Goal: Task Accomplishment & Management: Use online tool/utility

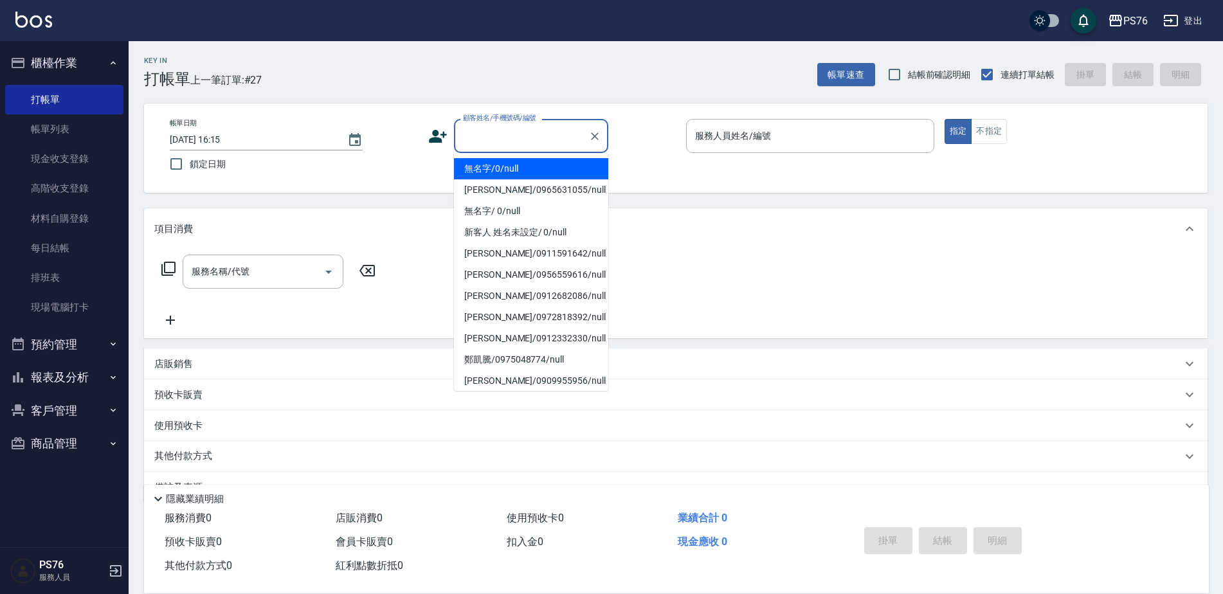
click at [481, 138] on input "顧客姓名/手機號碼/編號" at bounding box center [521, 136] width 123 height 22
type input "無名字/0/null"
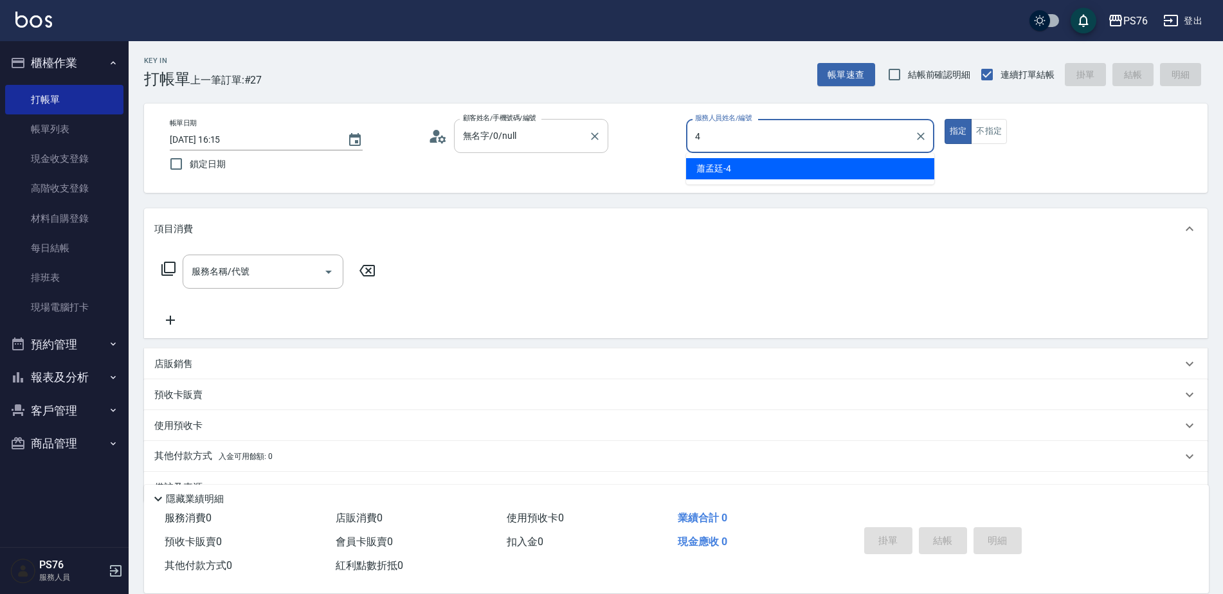
type input "蕭孟廷-4"
type button "true"
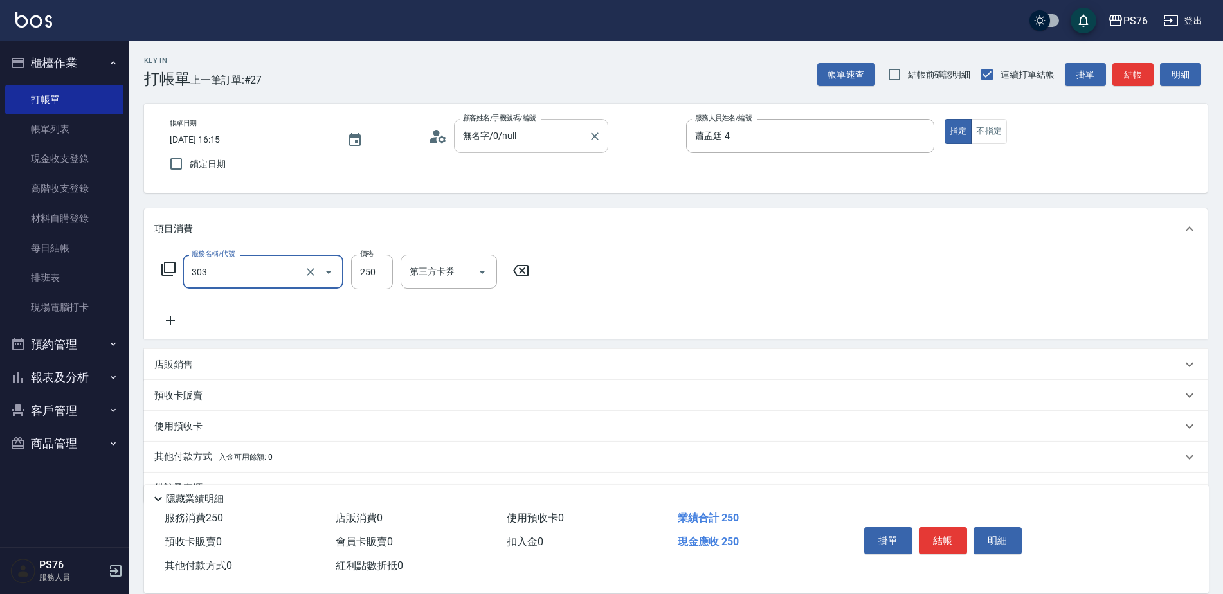
type input "剪髮(303)"
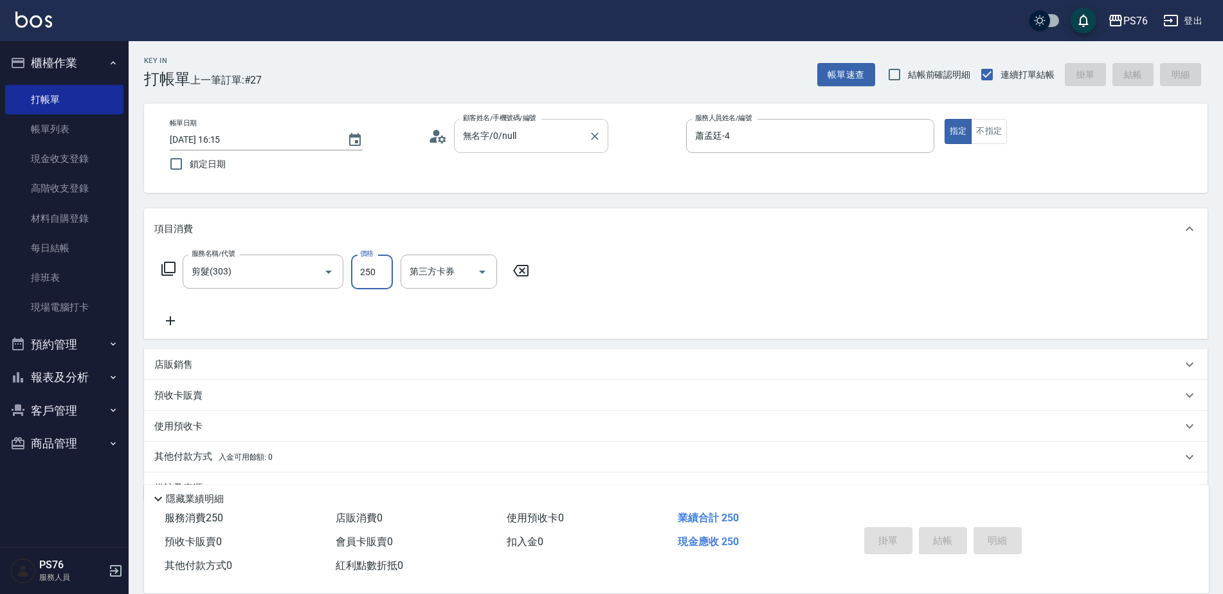
type input "[DATE] 16:59"
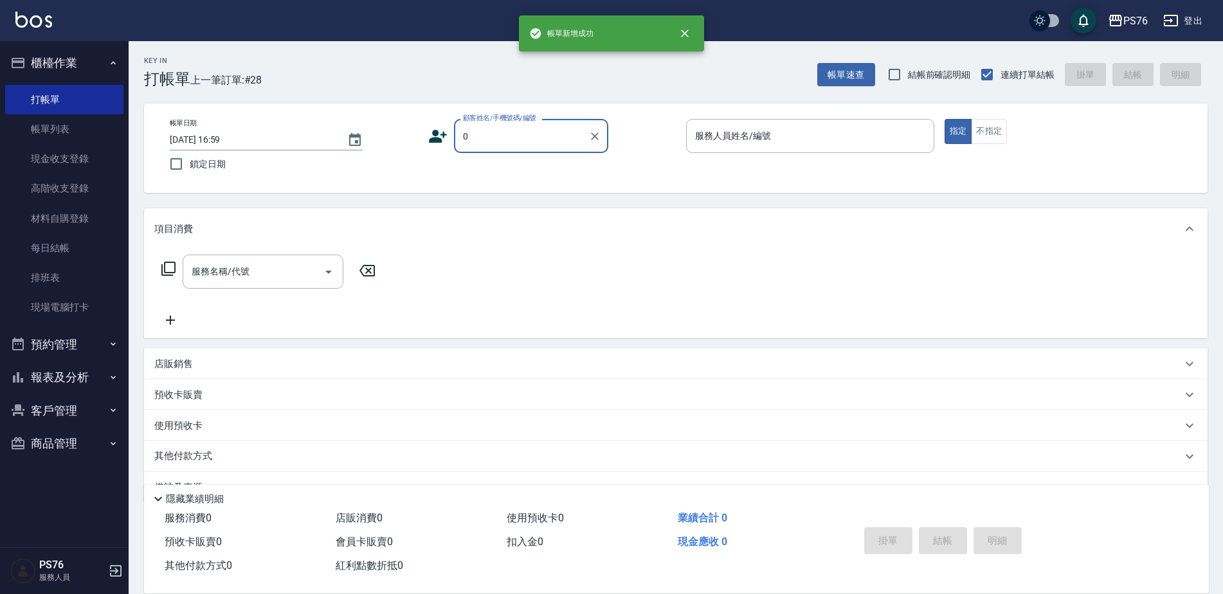
type input "無名字/0/null"
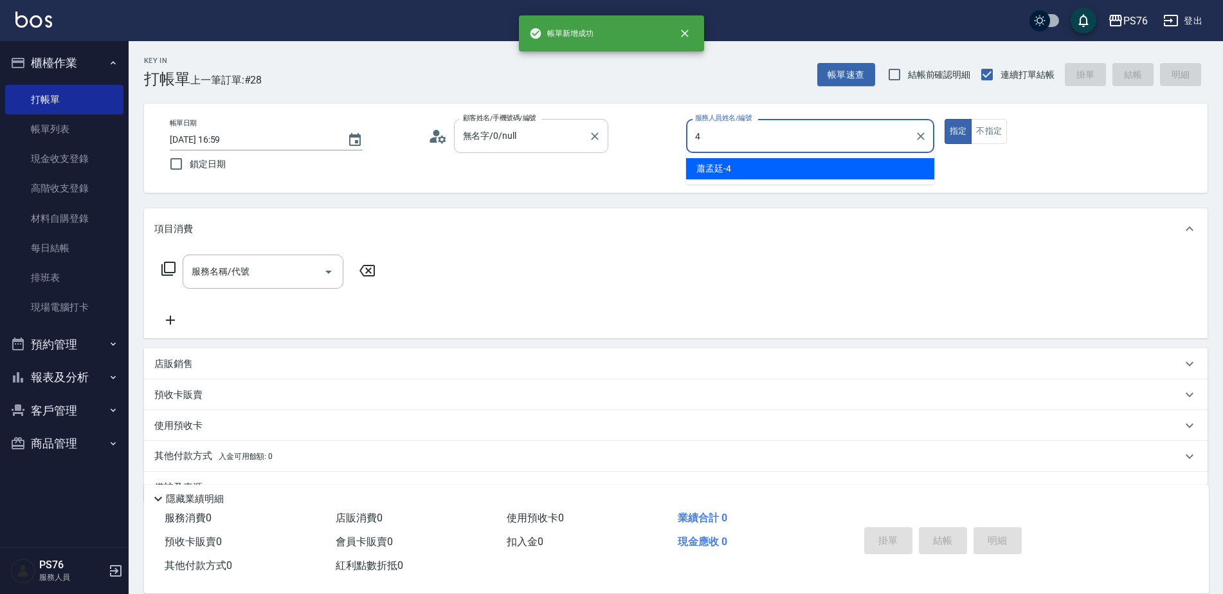
type input "蕭孟廷-4"
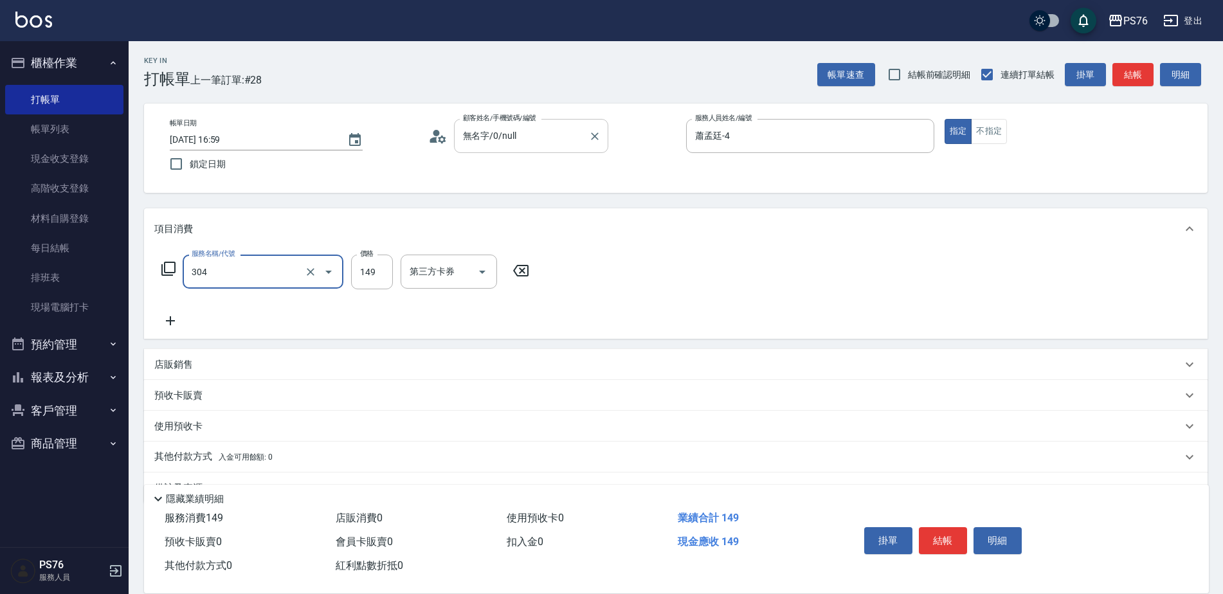
type input "剪髮(304)"
type input "50"
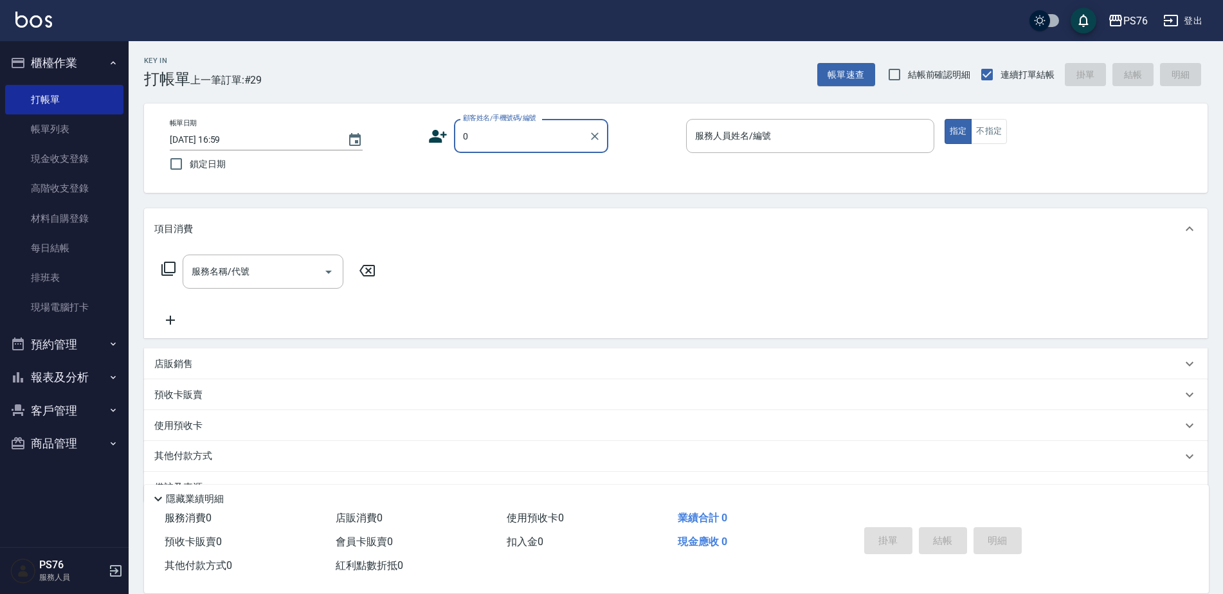
type input "無名字/0/null"
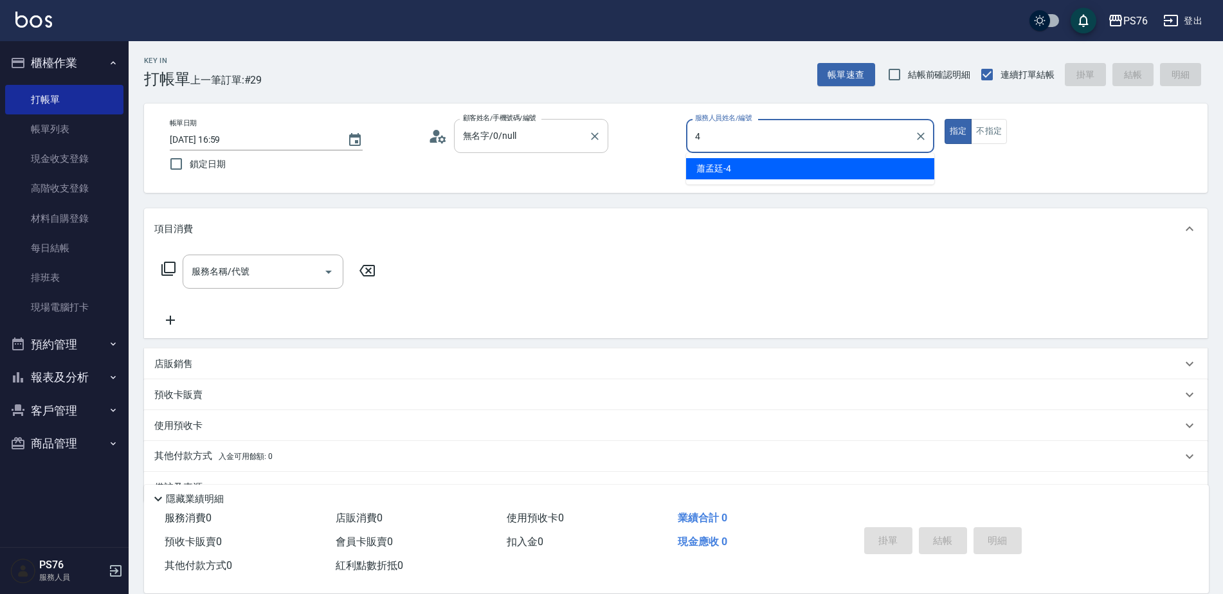
type input "蕭孟廷-4"
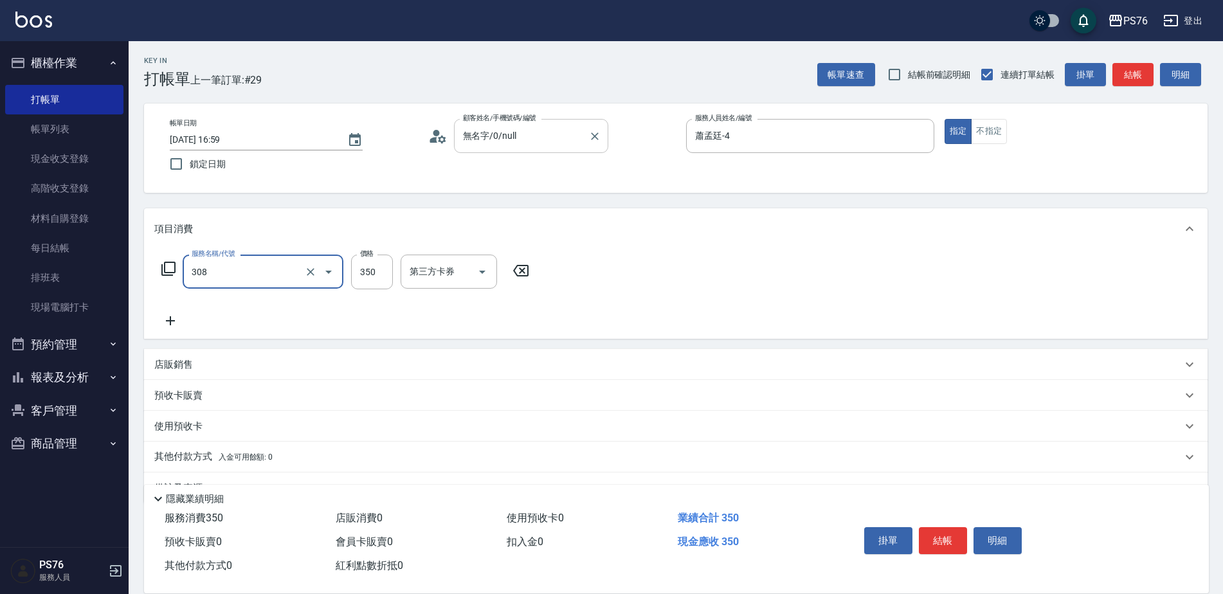
type input "洗+剪(308)"
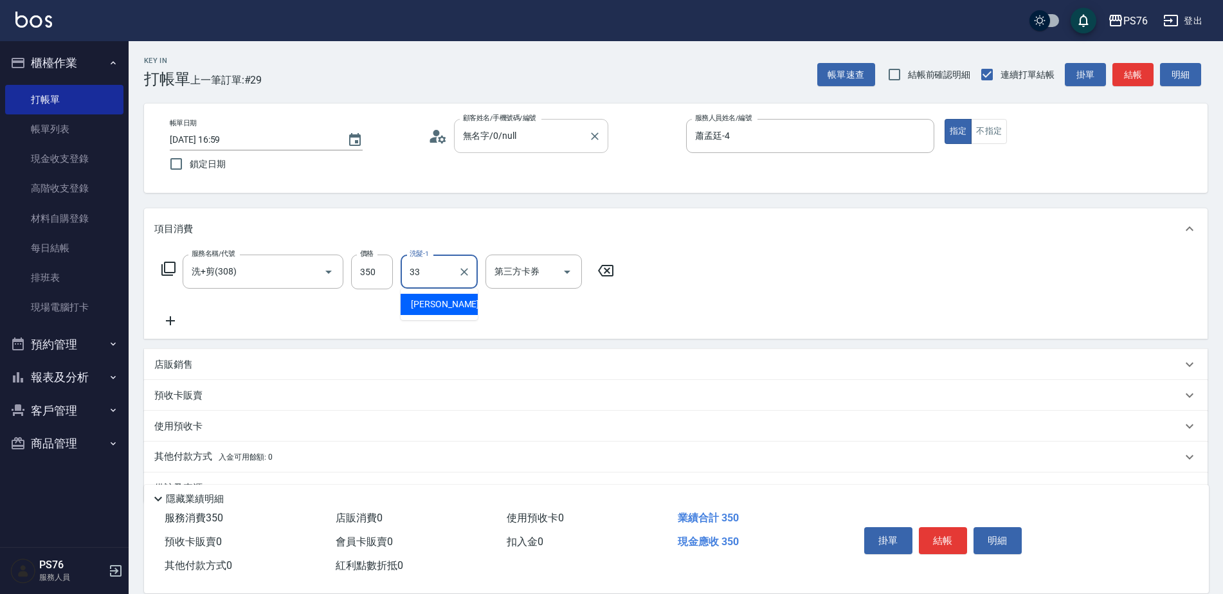
type input "[PERSON_NAME]33"
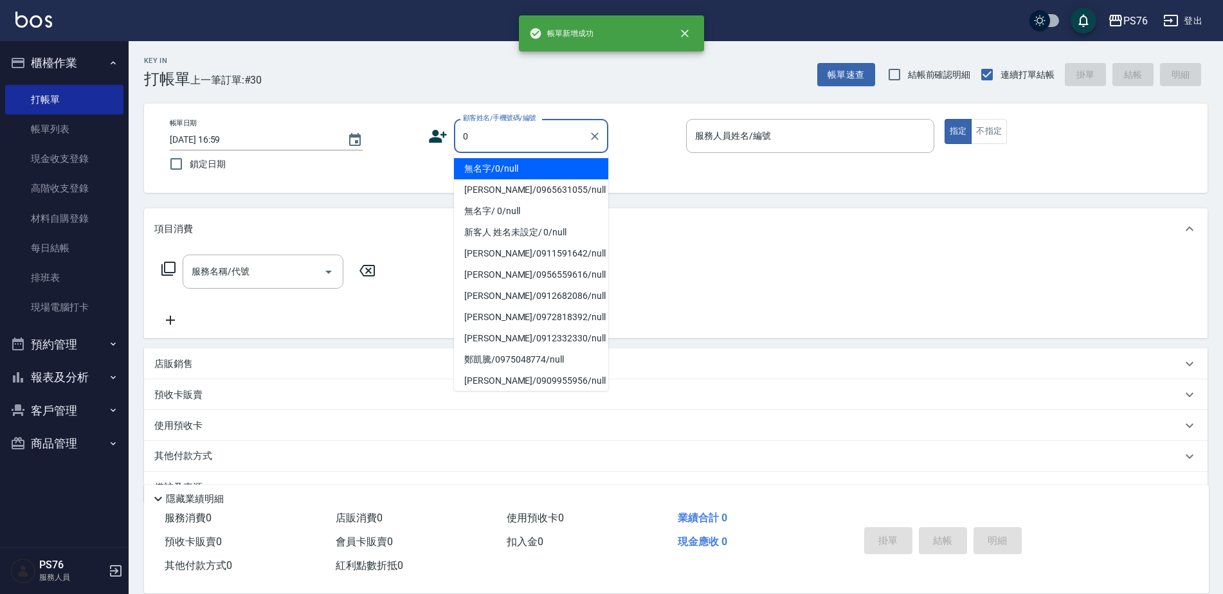
type input "無名字/0/null"
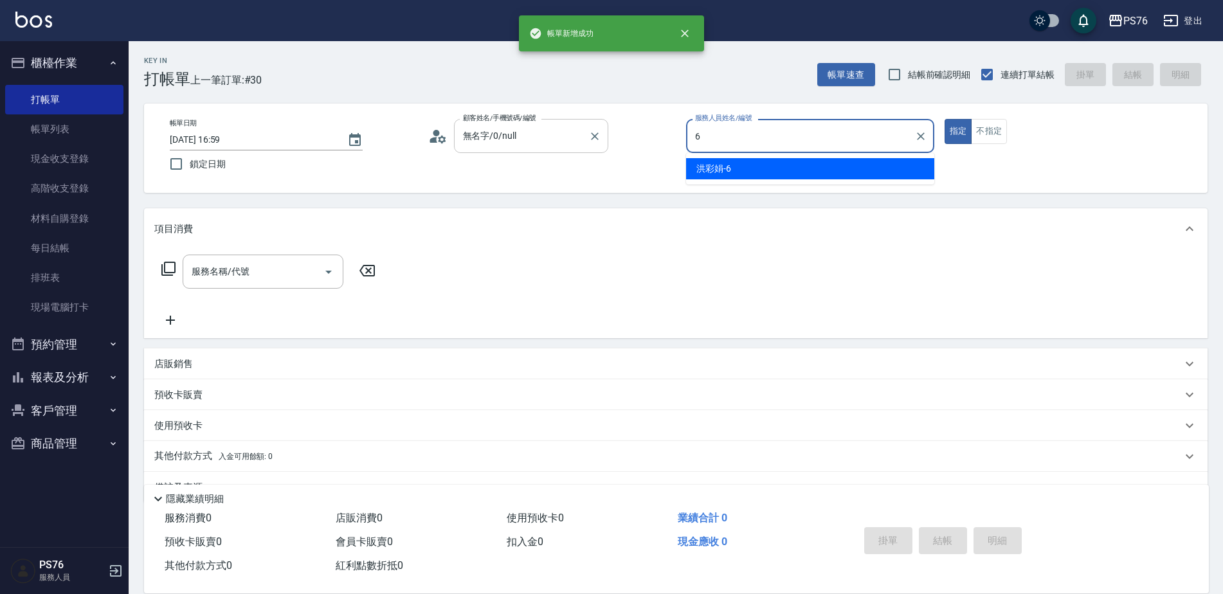
type input "[PERSON_NAME]-6"
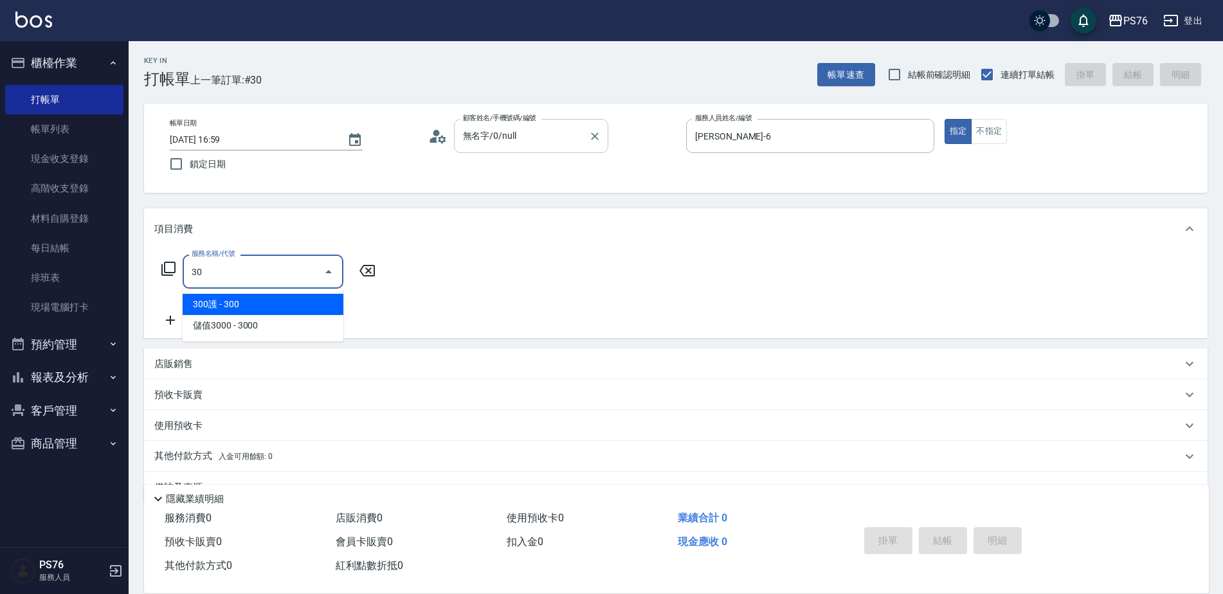
type input "300護(401)"
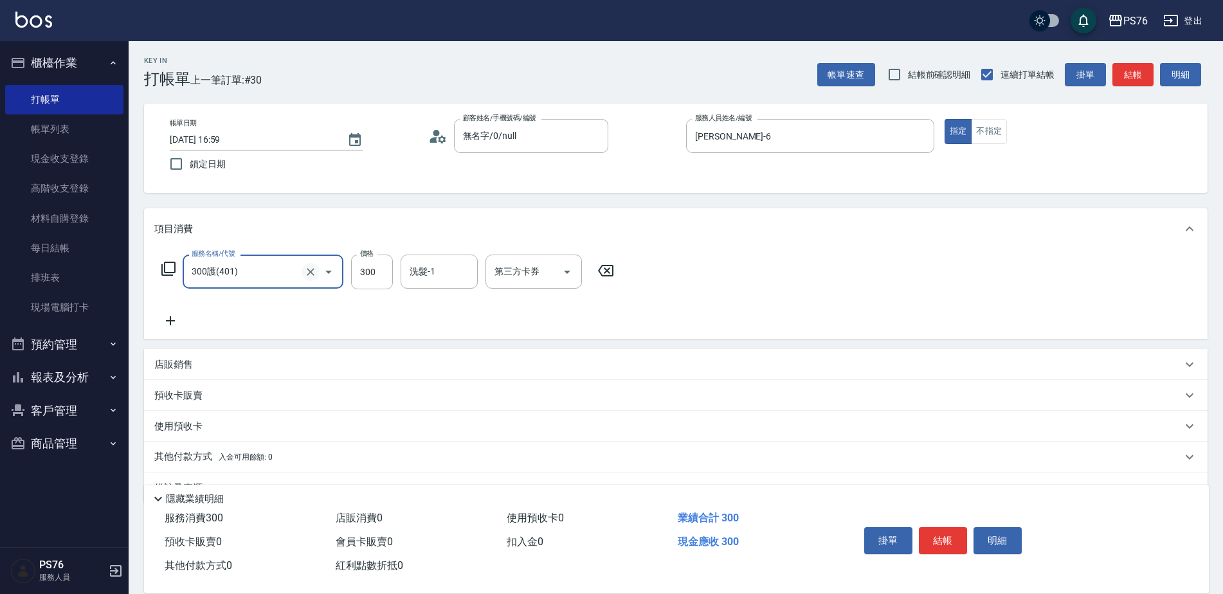
click at [309, 280] on button "Clear" at bounding box center [310, 272] width 18 height 18
click at [274, 269] on input "服務名稱/代號" at bounding box center [244, 271] width 113 height 22
type input "剪髮(304)"
type input "179"
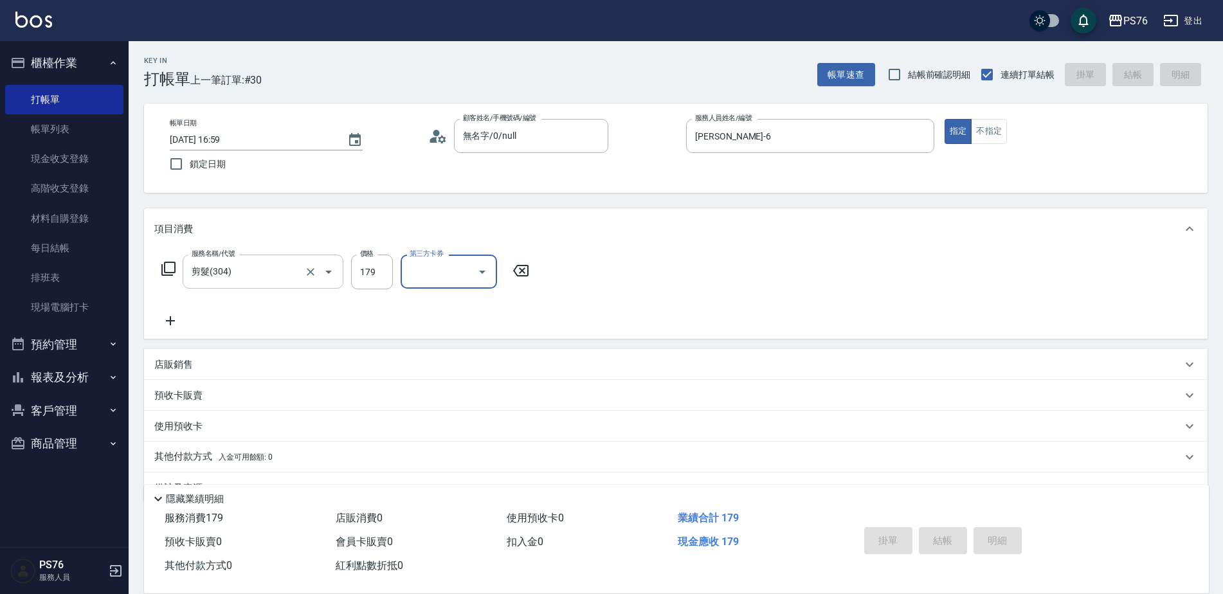
type input "[DATE] 17:00"
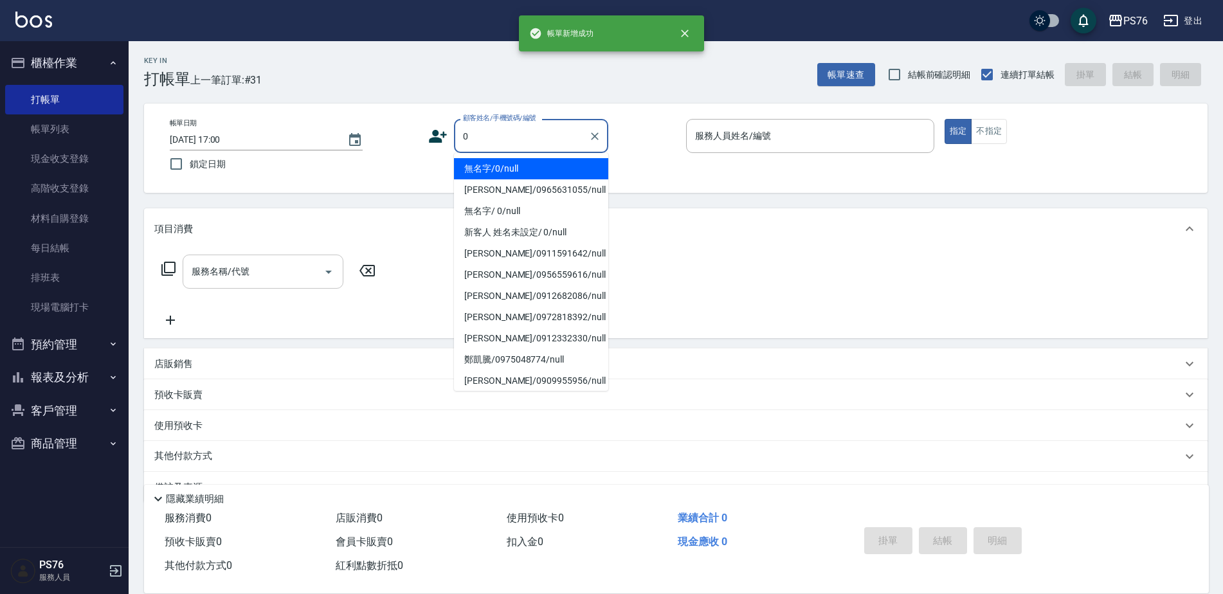
type input "無名字/0/null"
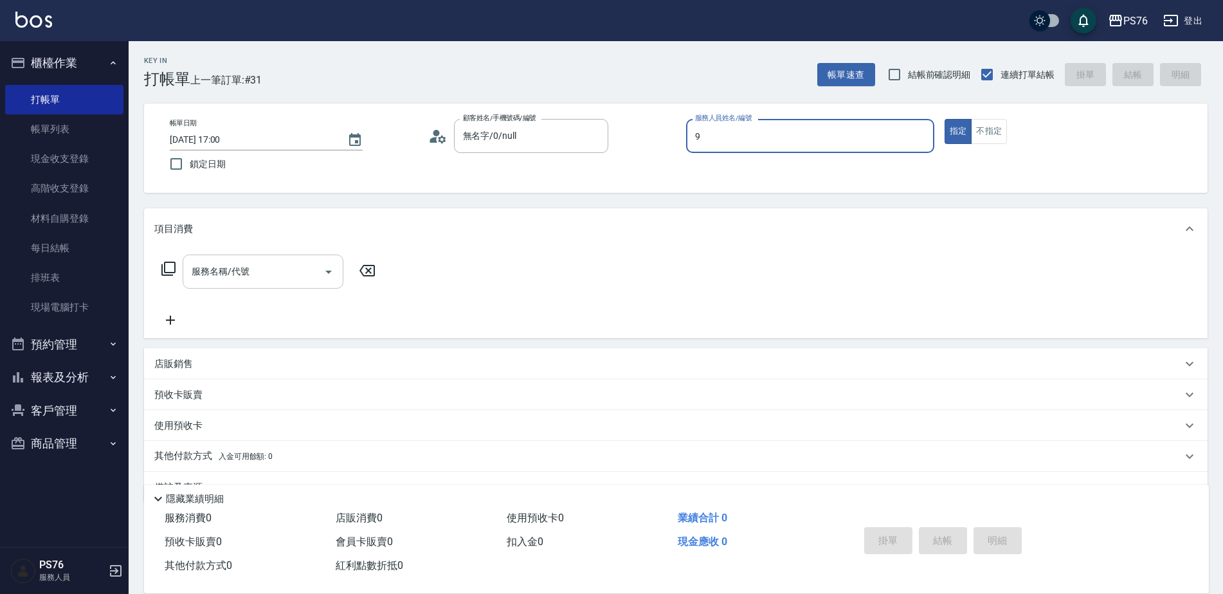
type input "[PERSON_NAME]-9"
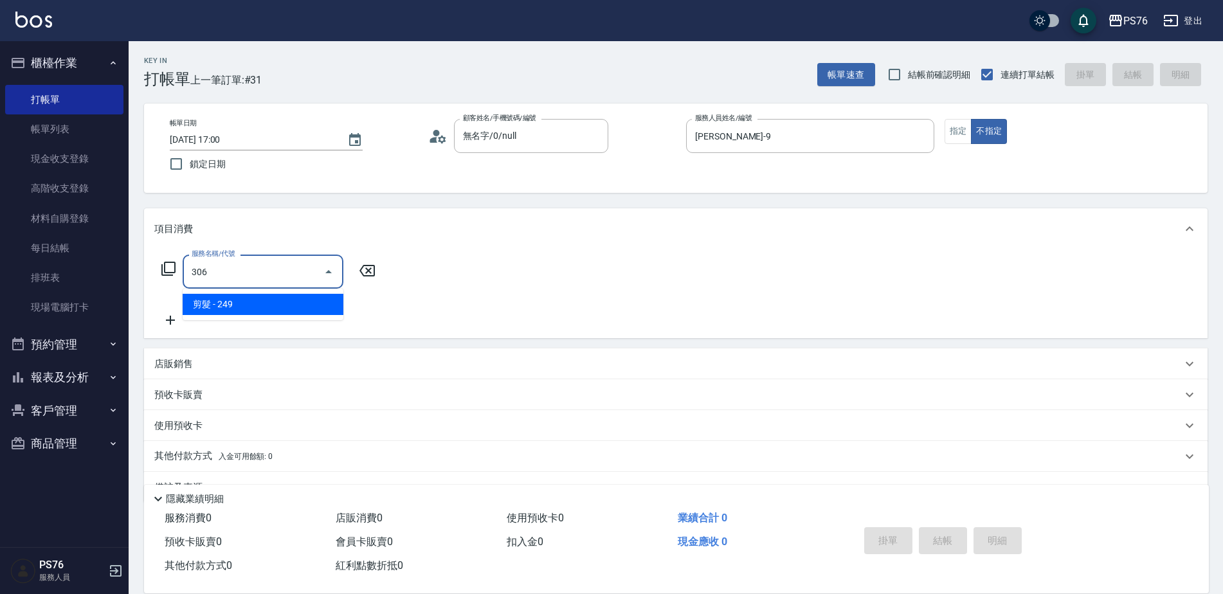
type input "剪髮(306)"
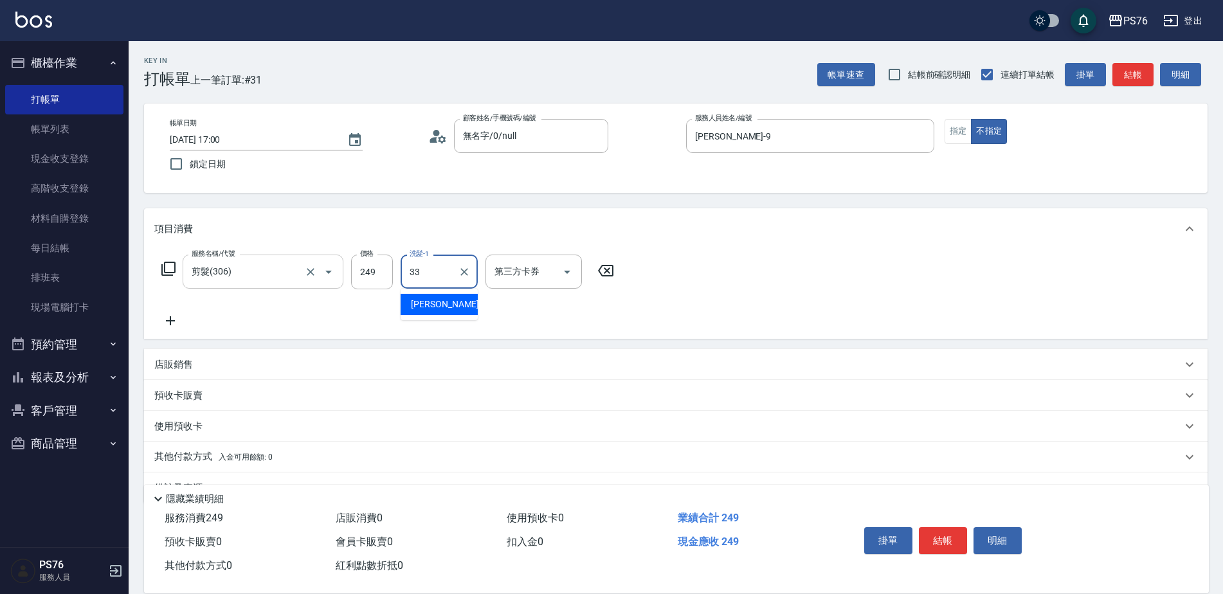
type input "[PERSON_NAME]33"
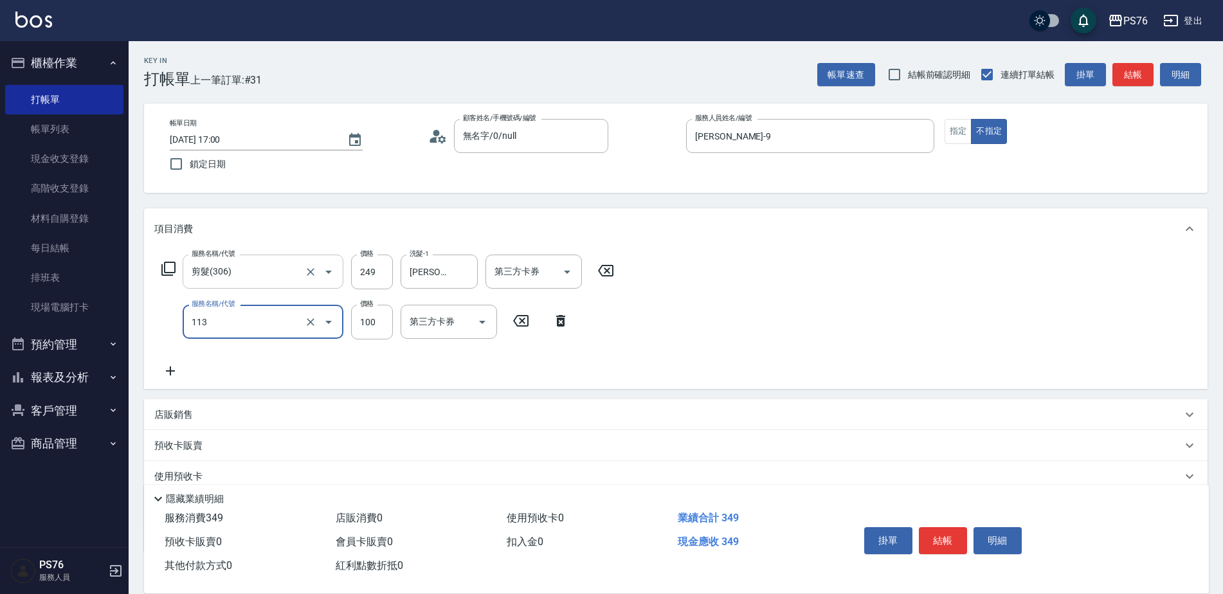
type input "瞬護100(113)"
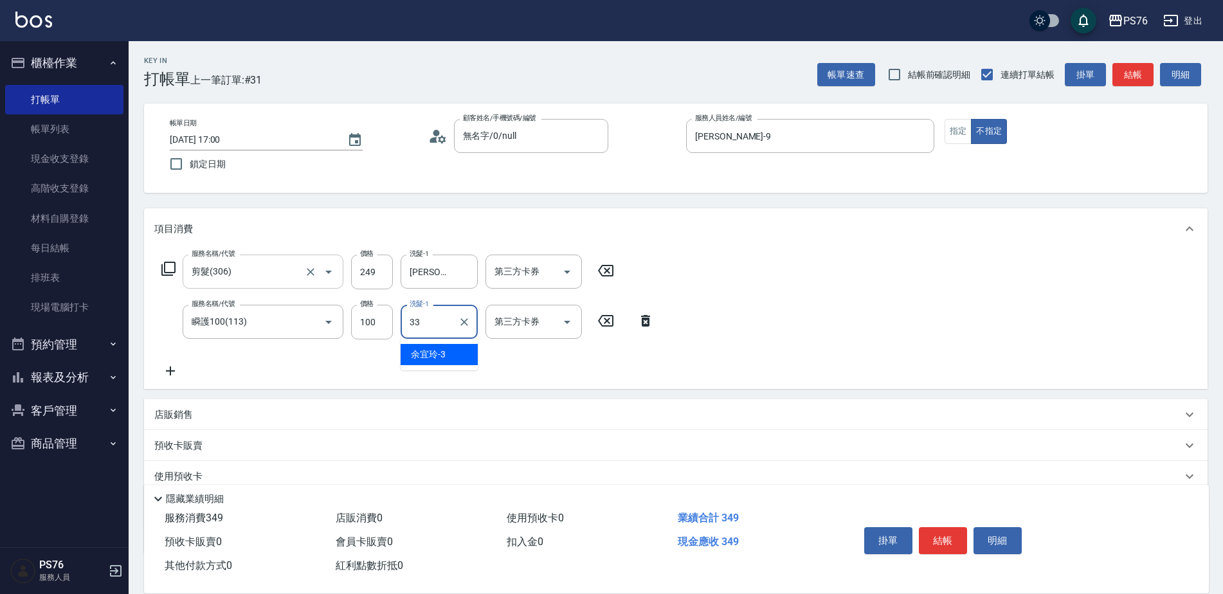
type input "[PERSON_NAME]33"
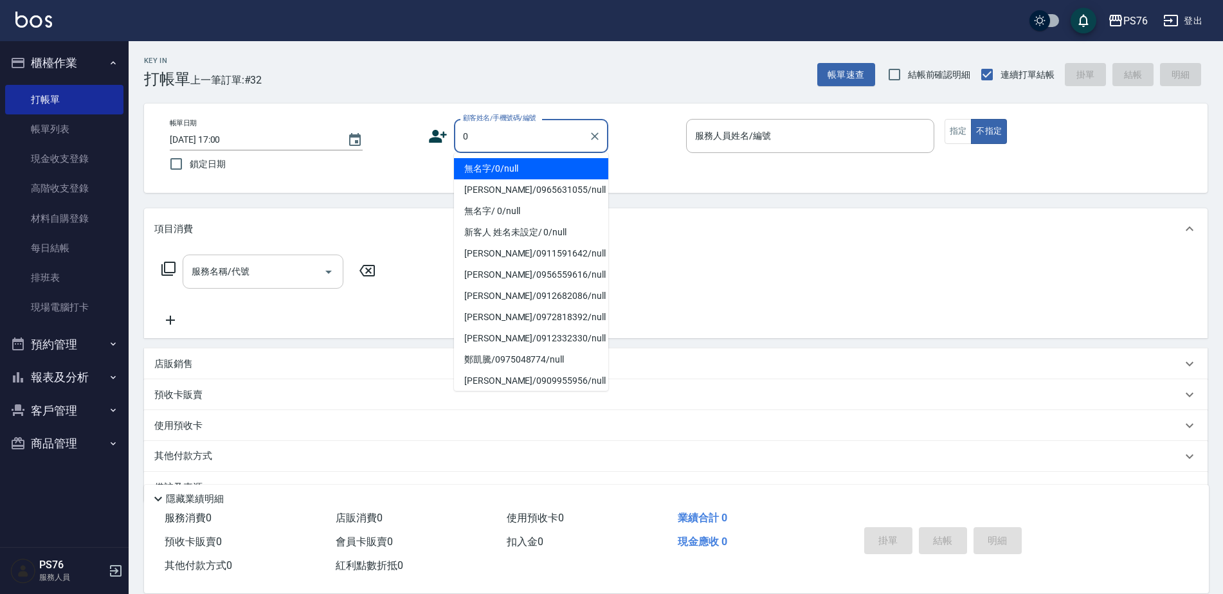
type input "無名字/0/null"
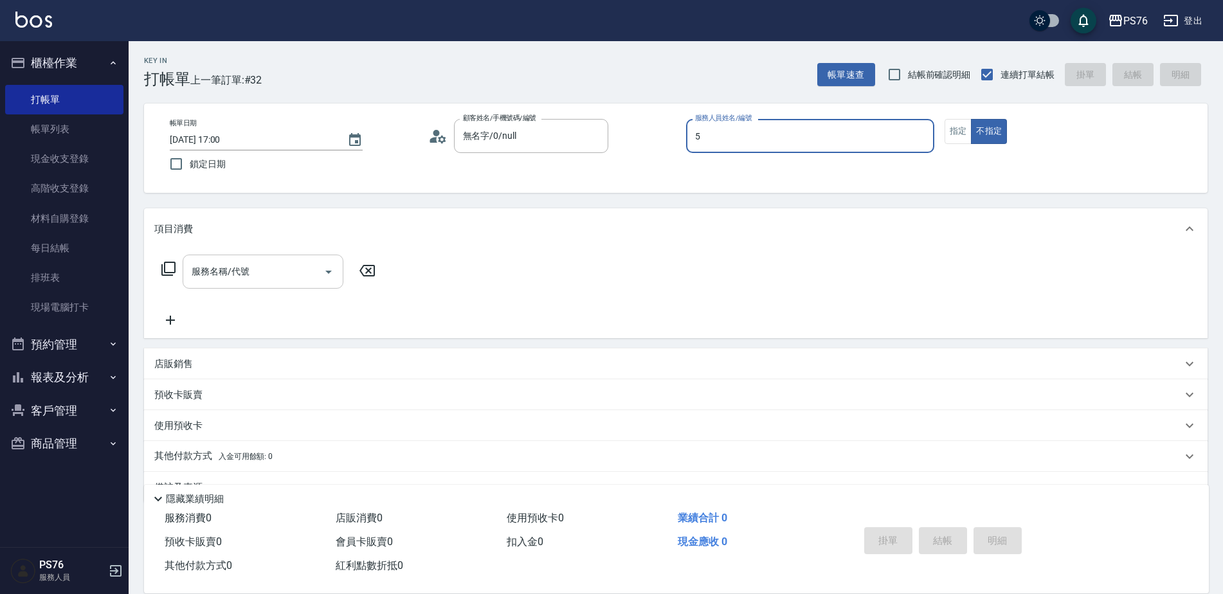
type input "[PERSON_NAME]-5"
type button "false"
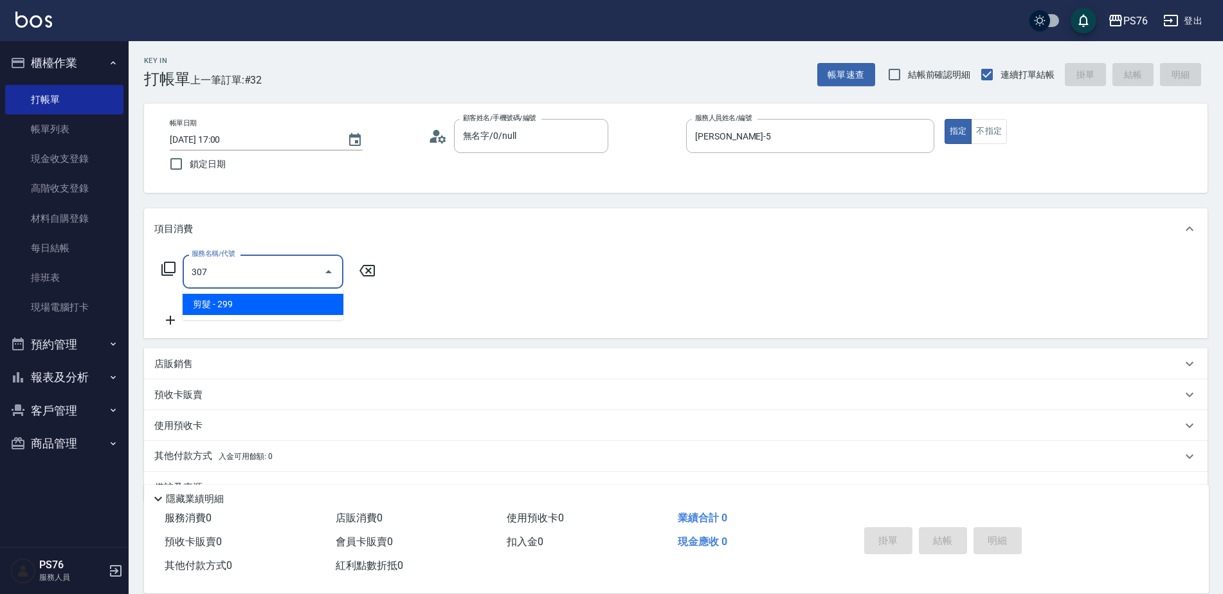
type input "剪髮(307)"
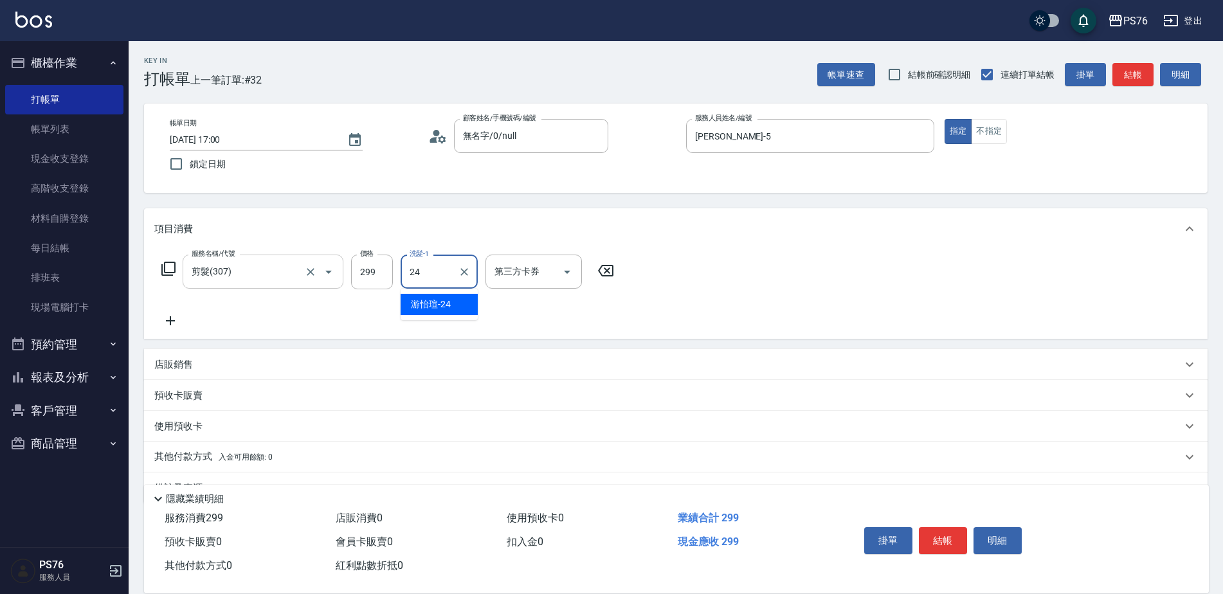
type input "[PERSON_NAME]-24"
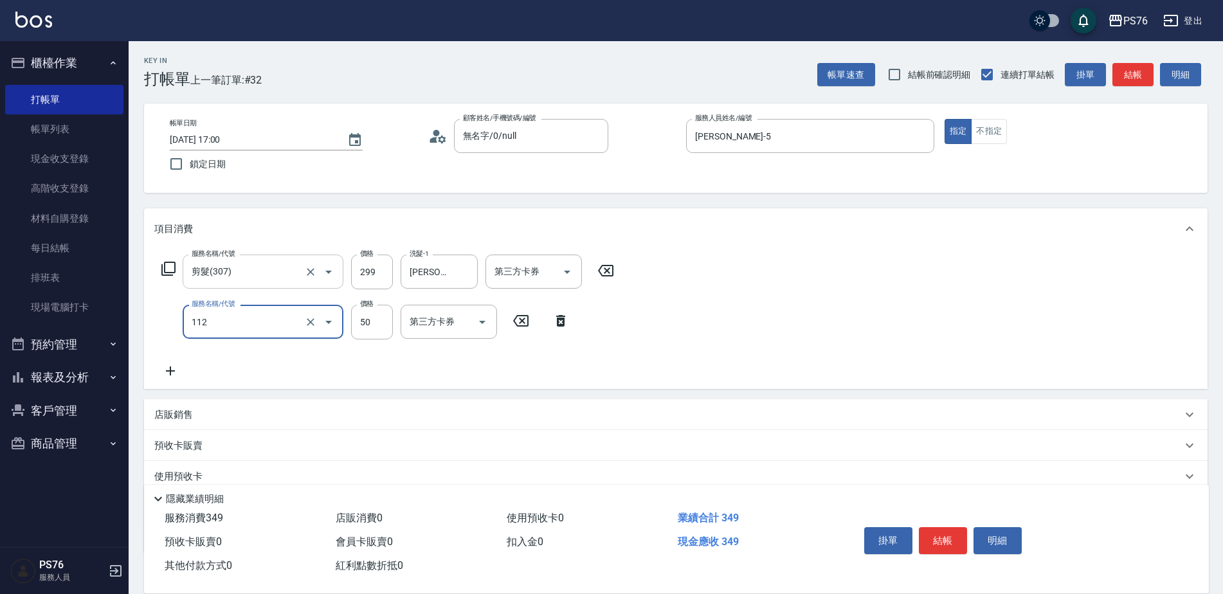
type input "精油50(112)"
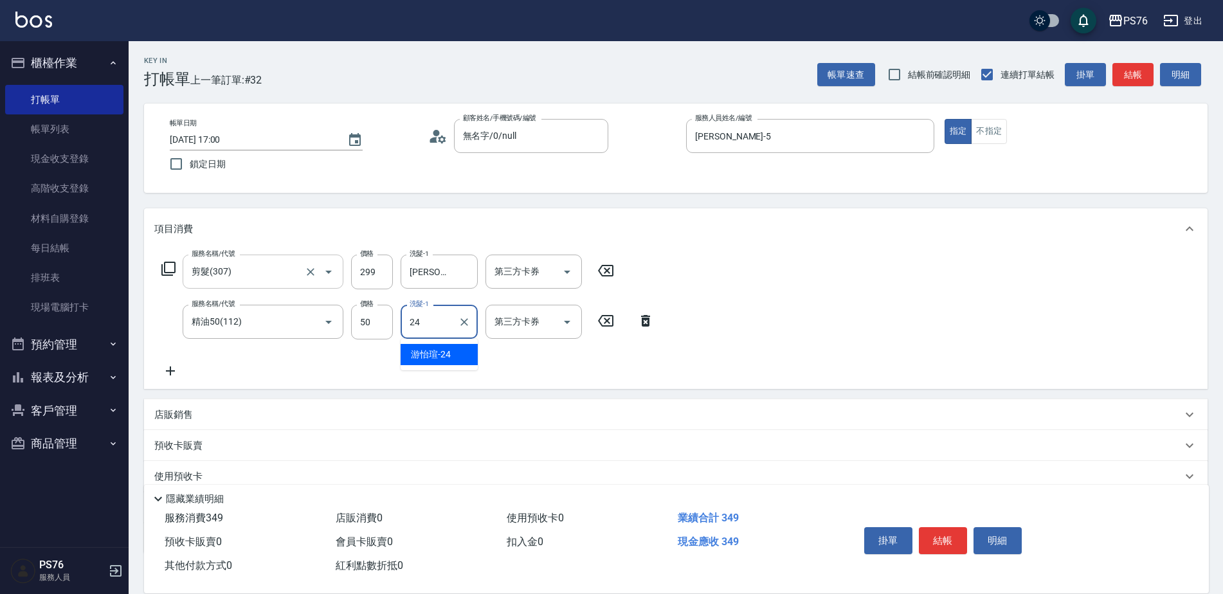
type input "[PERSON_NAME]-24"
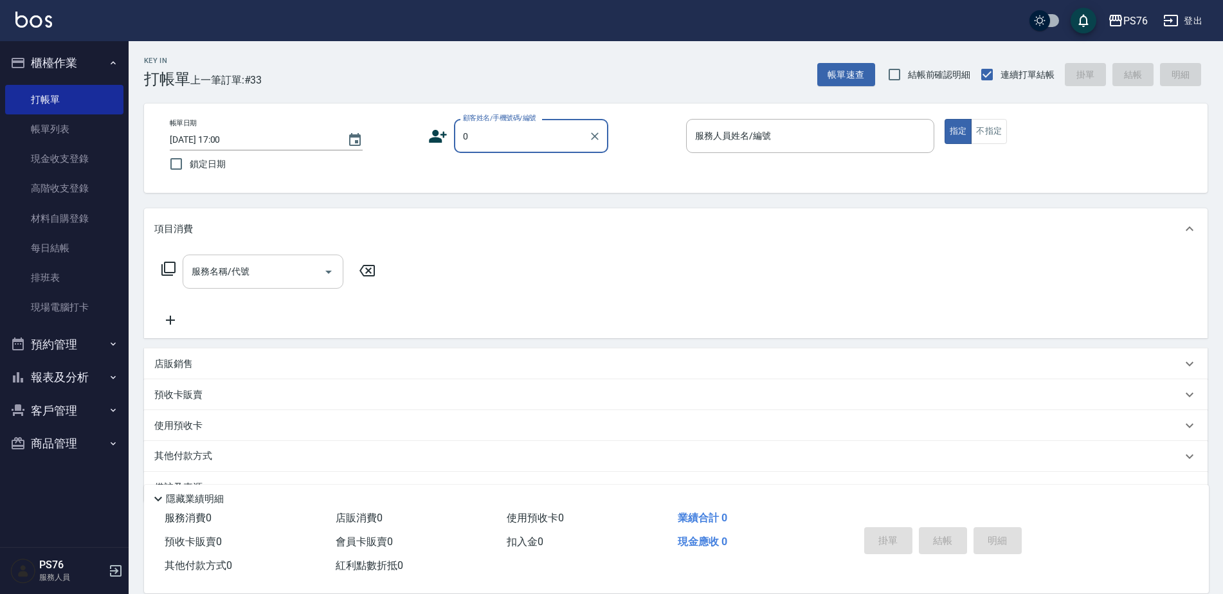
type input "無名字/0/null"
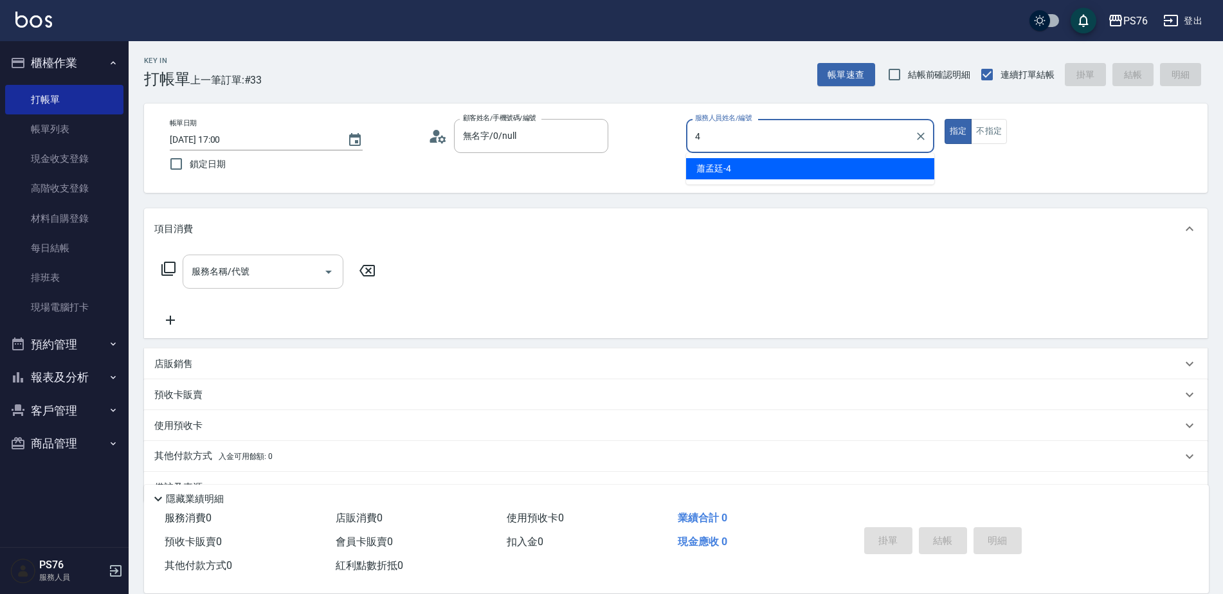
type input "蕭孟廷-4"
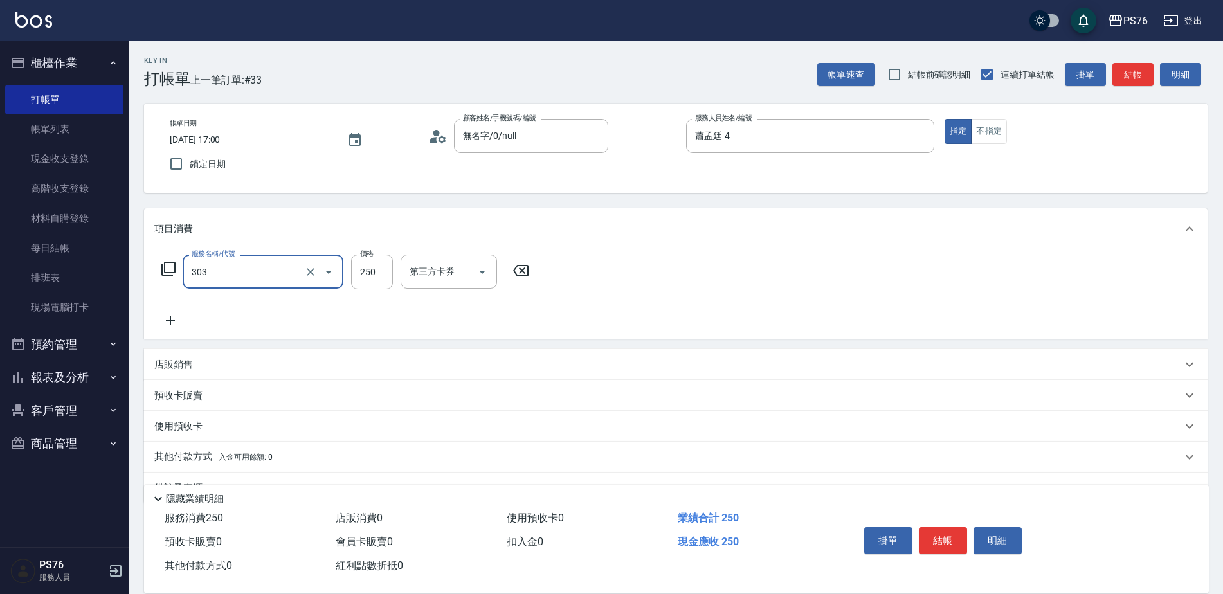
type input "剪髮(303)"
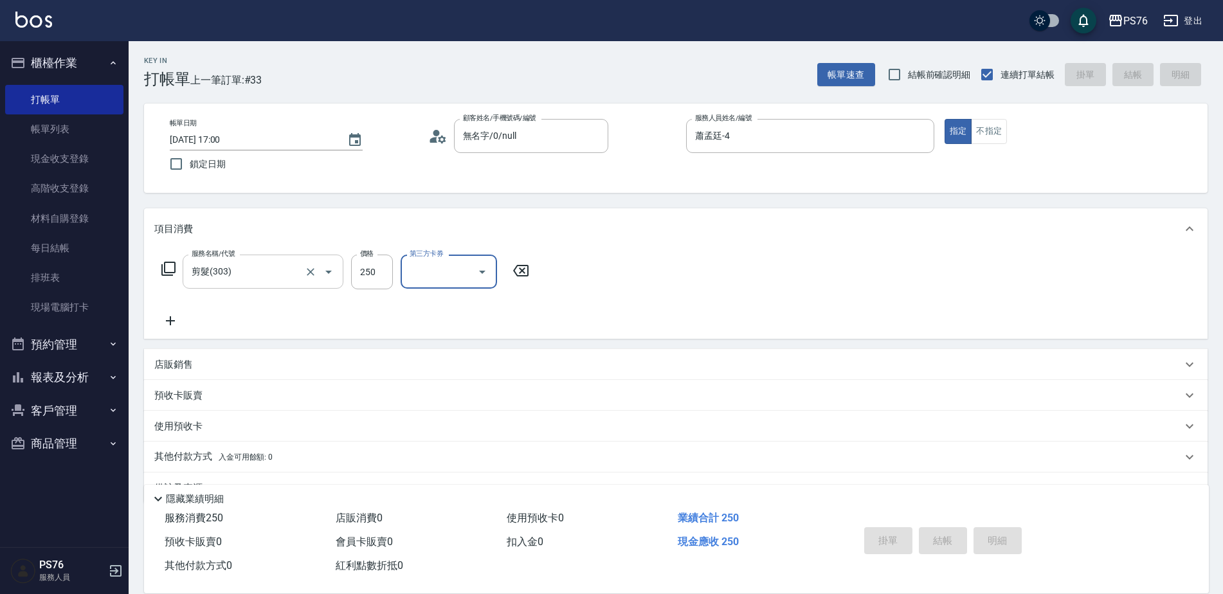
type input "[DATE] 17:01"
